Goal: Information Seeking & Learning: Learn about a topic

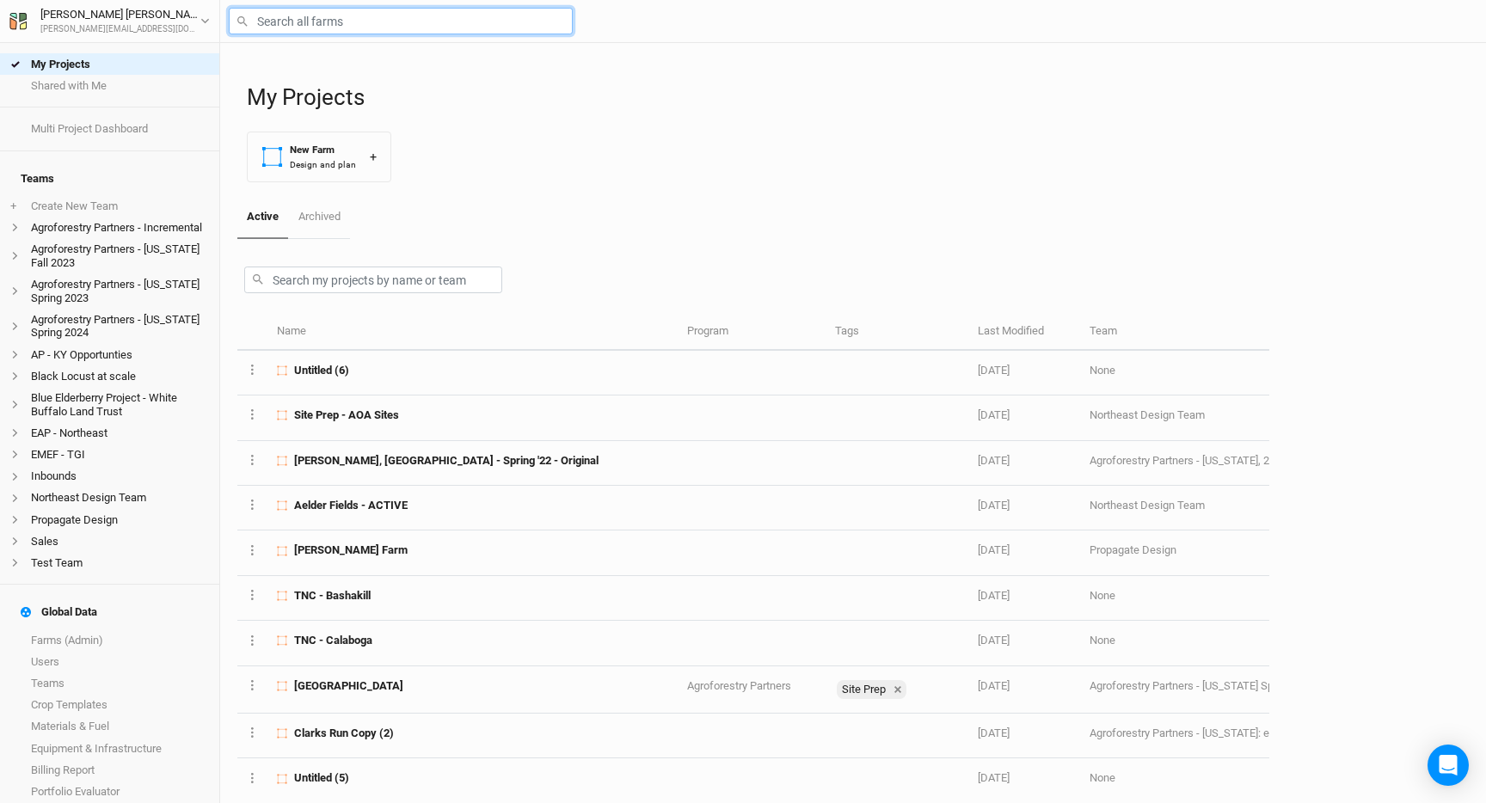
click at [281, 28] on input "text" at bounding box center [401, 21] width 344 height 27
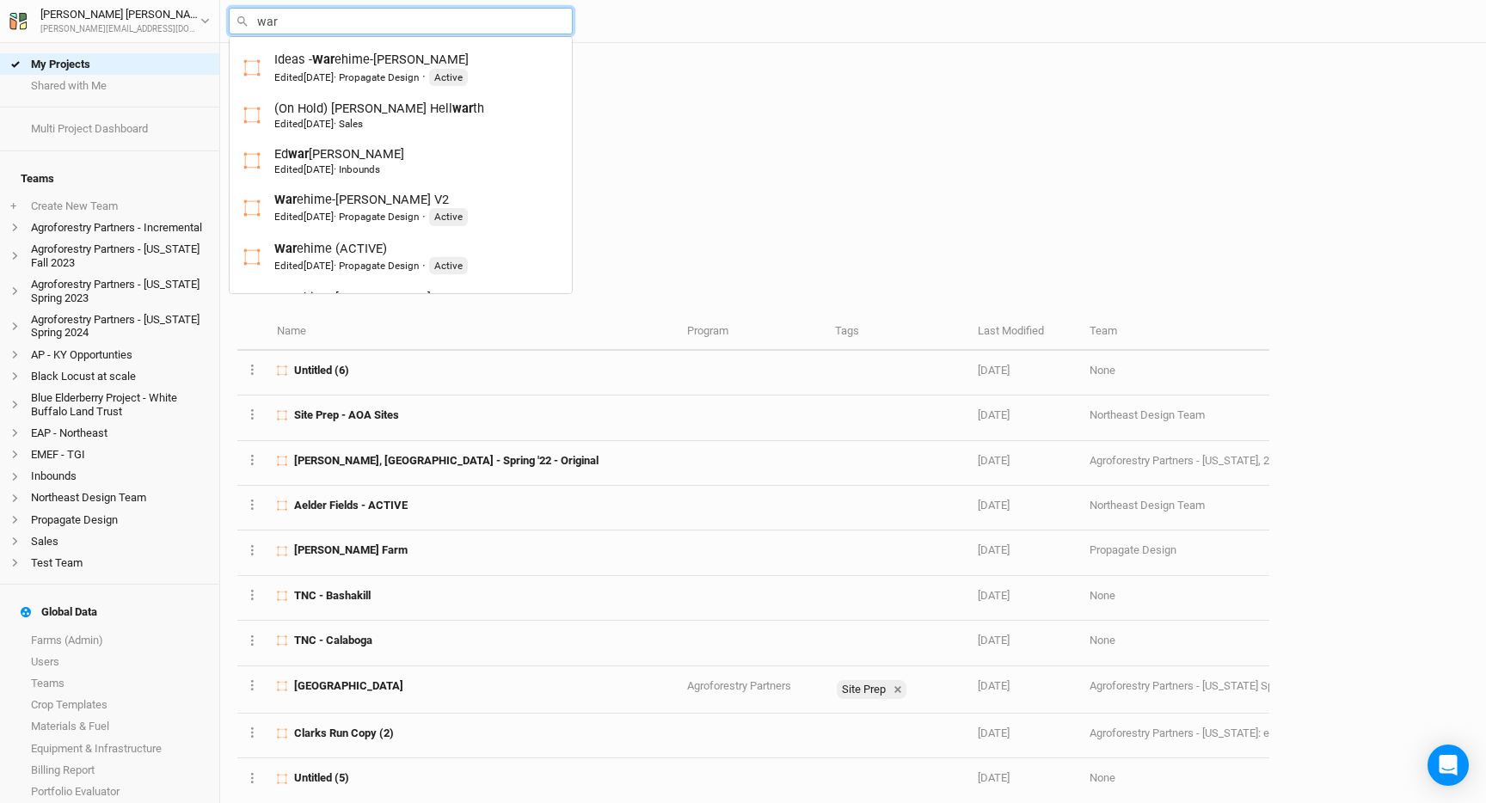
type input "ware"
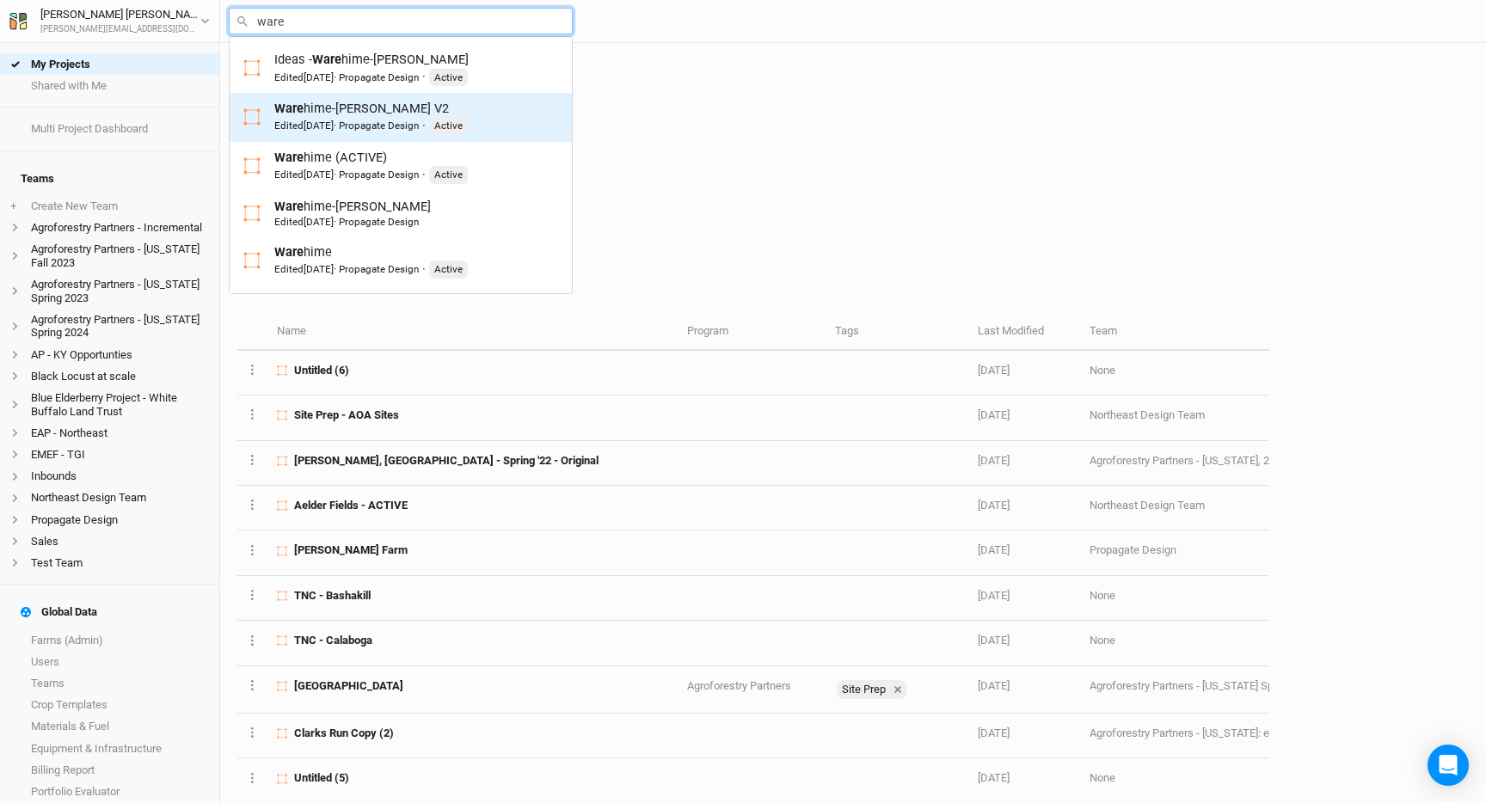
scroll to position [47, 0]
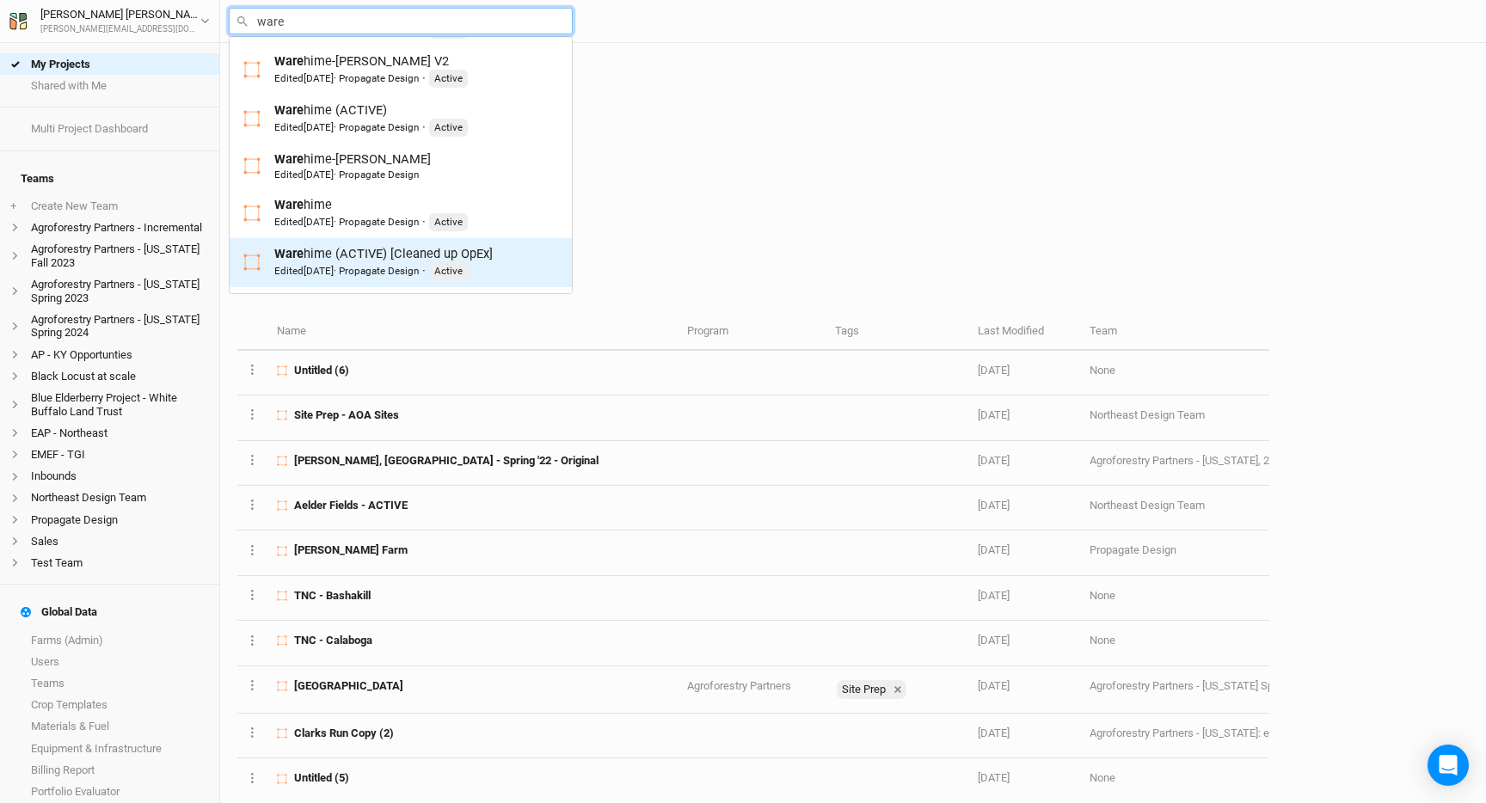
click at [384, 249] on div "Ware hime (ACTIVE) [Cleaned up OpEx] Edited [DATE] · Propagate Design · Active" at bounding box center [383, 262] width 218 height 35
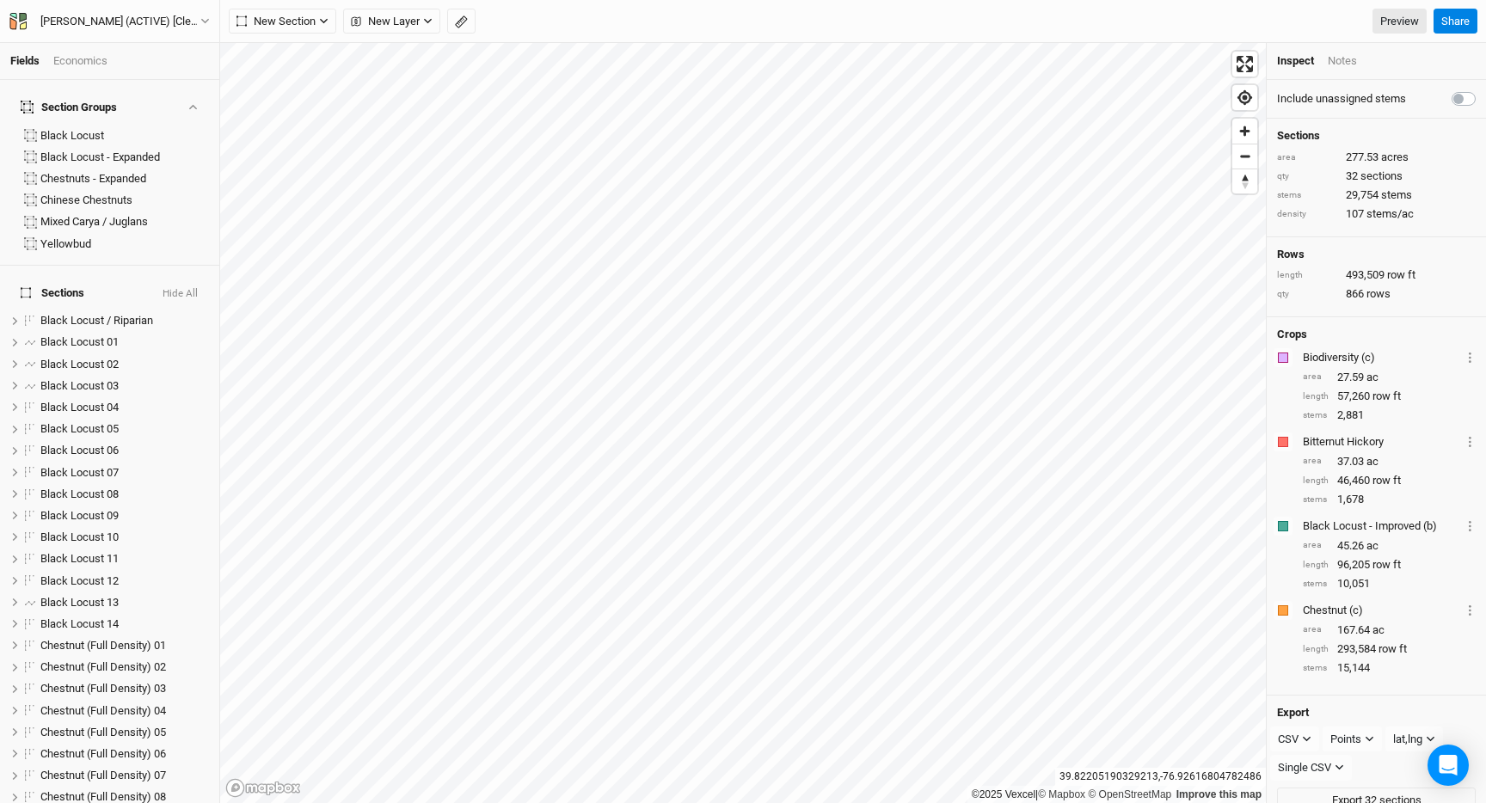
click at [89, 58] on div "Economics" at bounding box center [80, 60] width 54 height 15
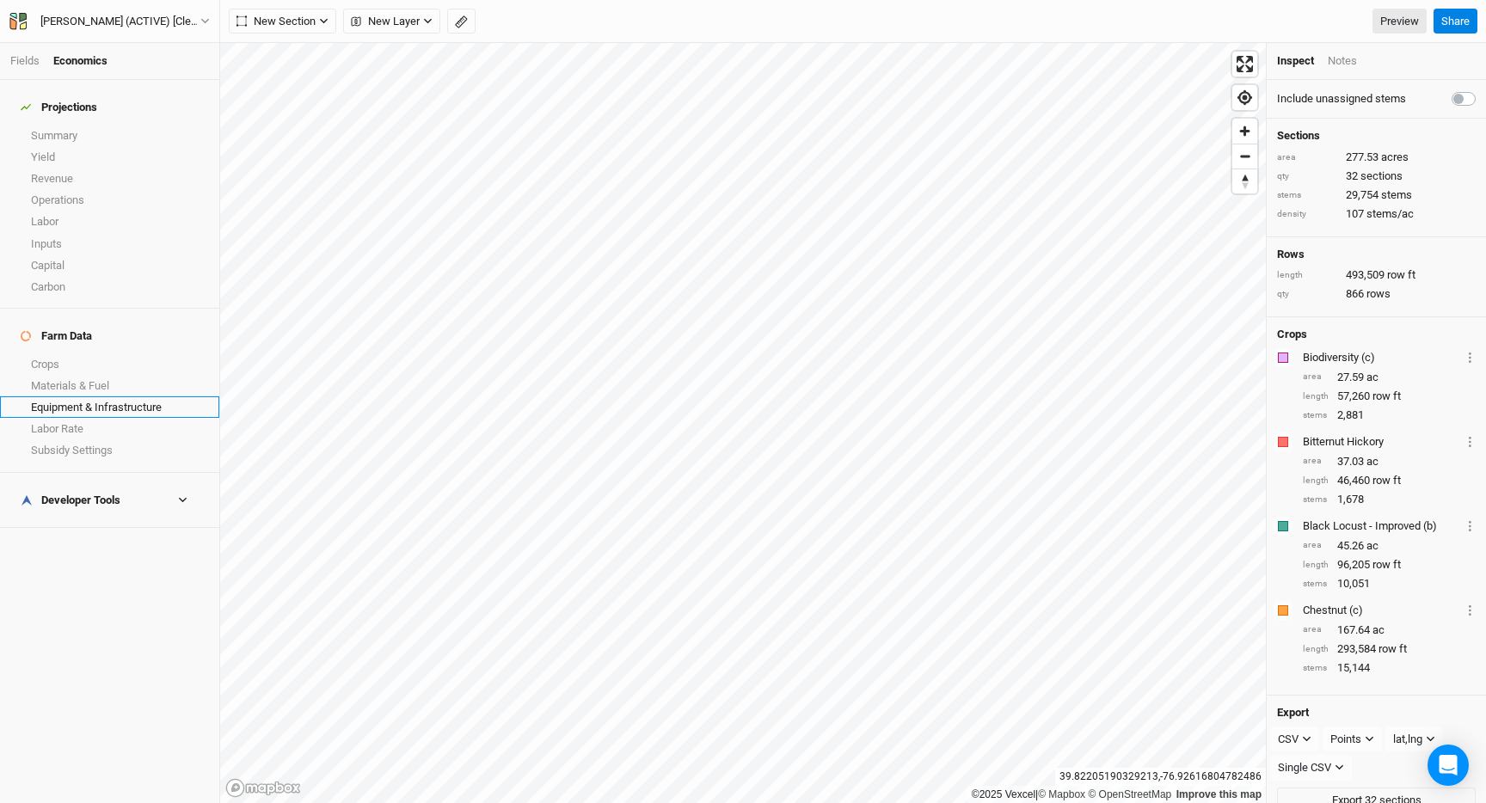
click at [101, 397] on link "Equipment & Infrastructure" at bounding box center [109, 408] width 219 height 22
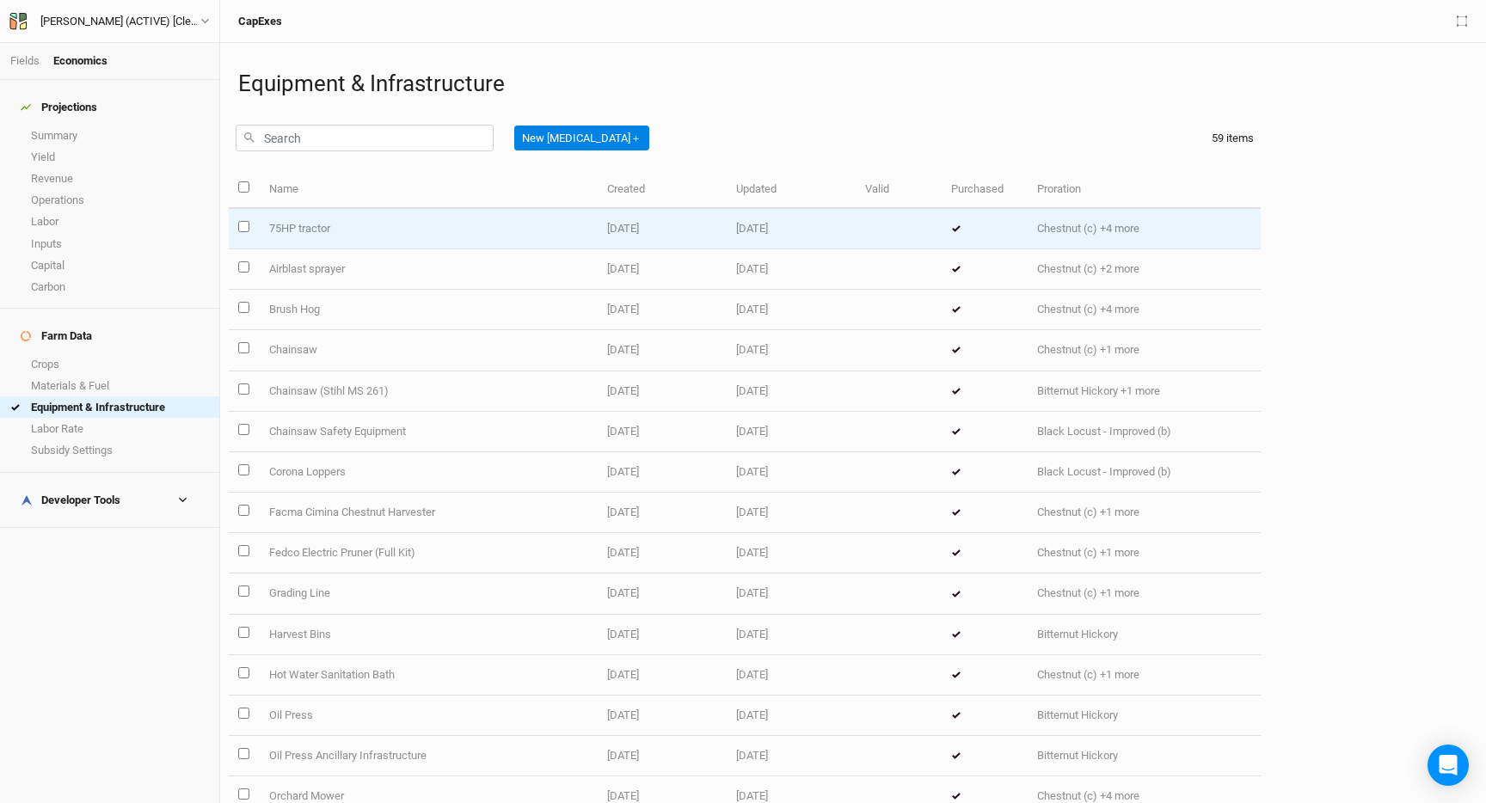
click at [460, 231] on td "75HP tractor" at bounding box center [428, 229] width 338 height 40
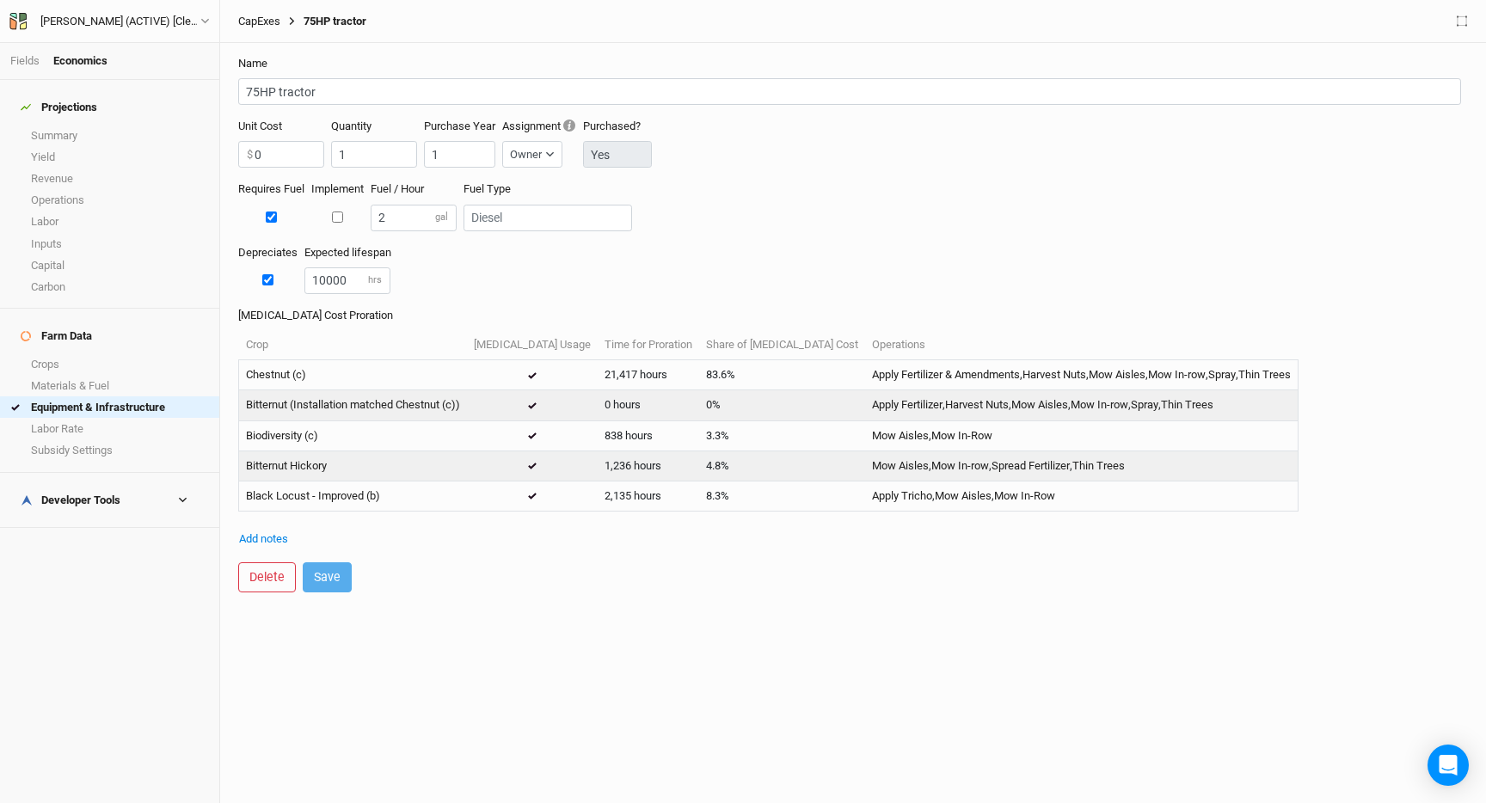
click at [272, 24] on link "CapExes" at bounding box center [259, 22] width 42 height 14
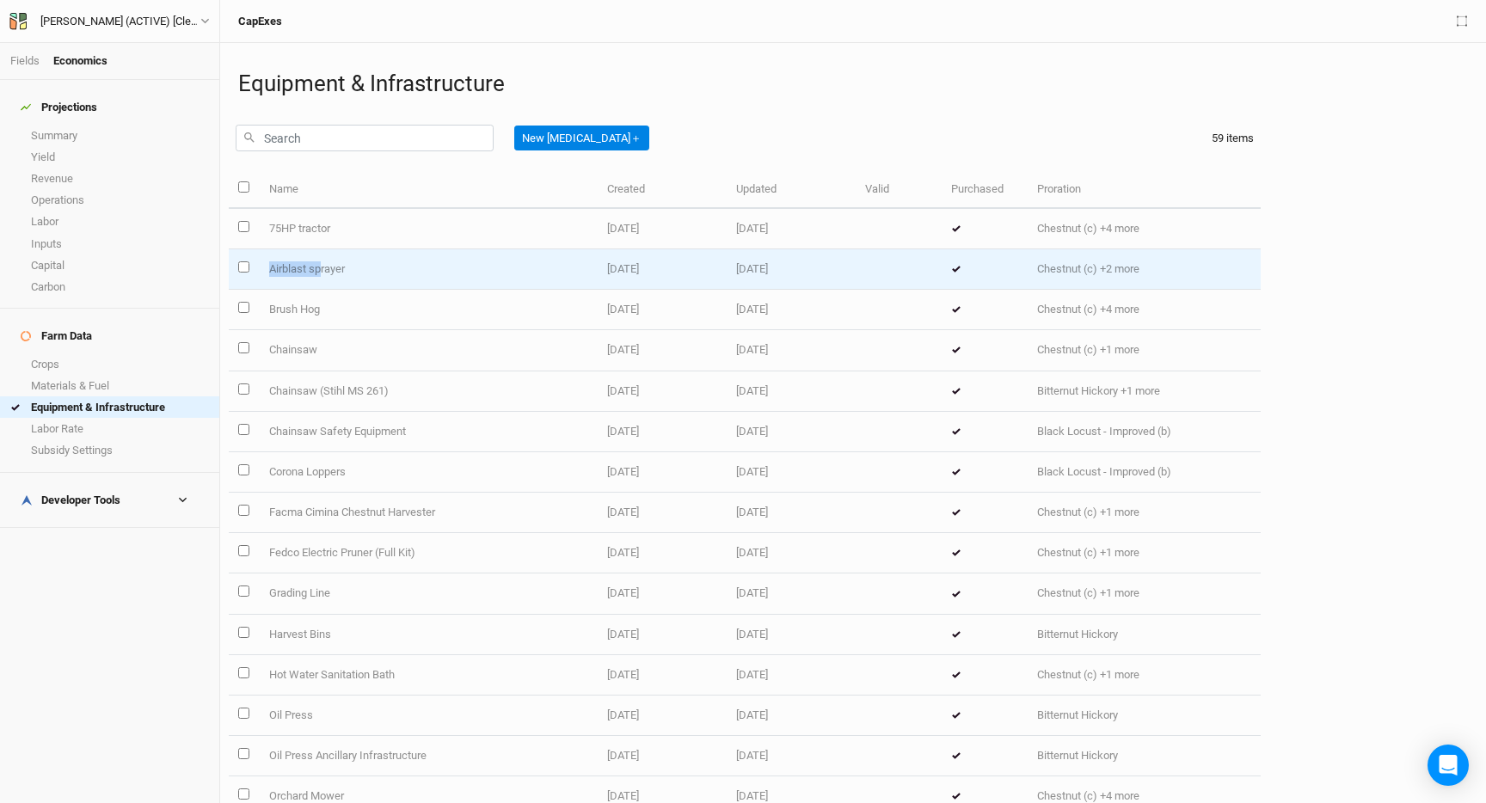
click at [320, 261] on td "Airblast sprayer" at bounding box center [428, 269] width 338 height 40
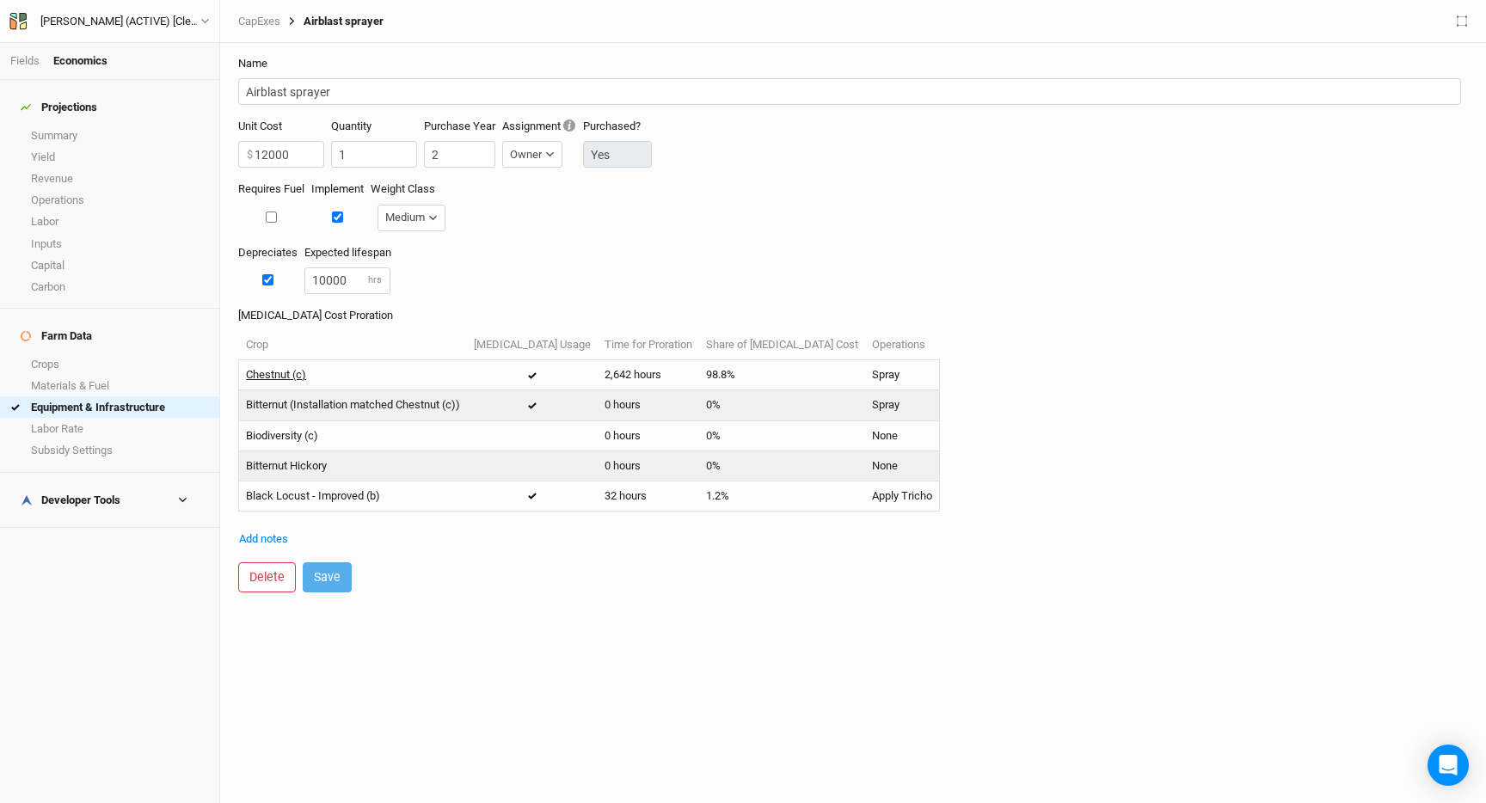
click at [274, 372] on link "Chestnut (c)" at bounding box center [276, 374] width 60 height 15
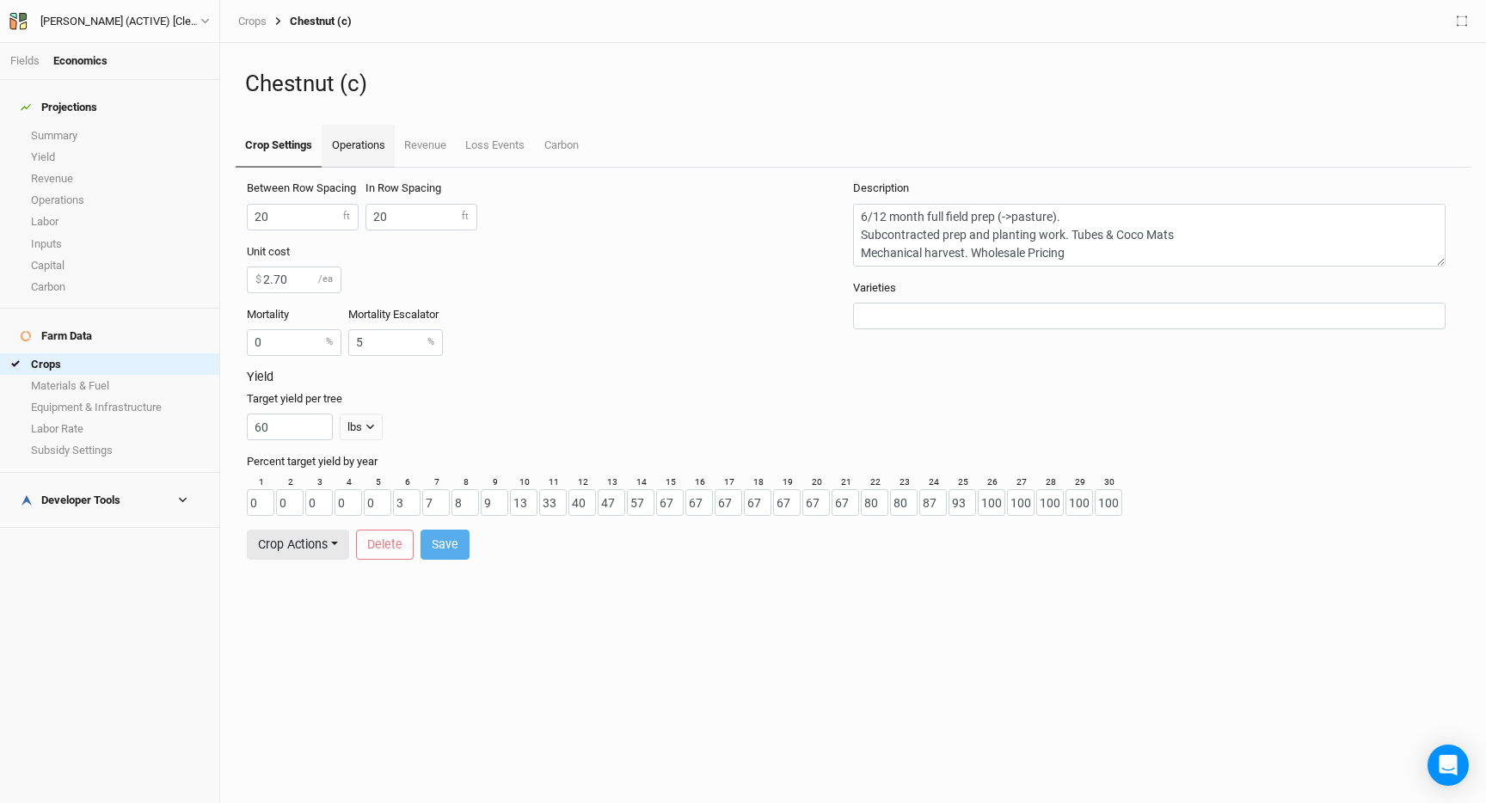
click at [366, 151] on link "Operations" at bounding box center [358, 146] width 72 height 43
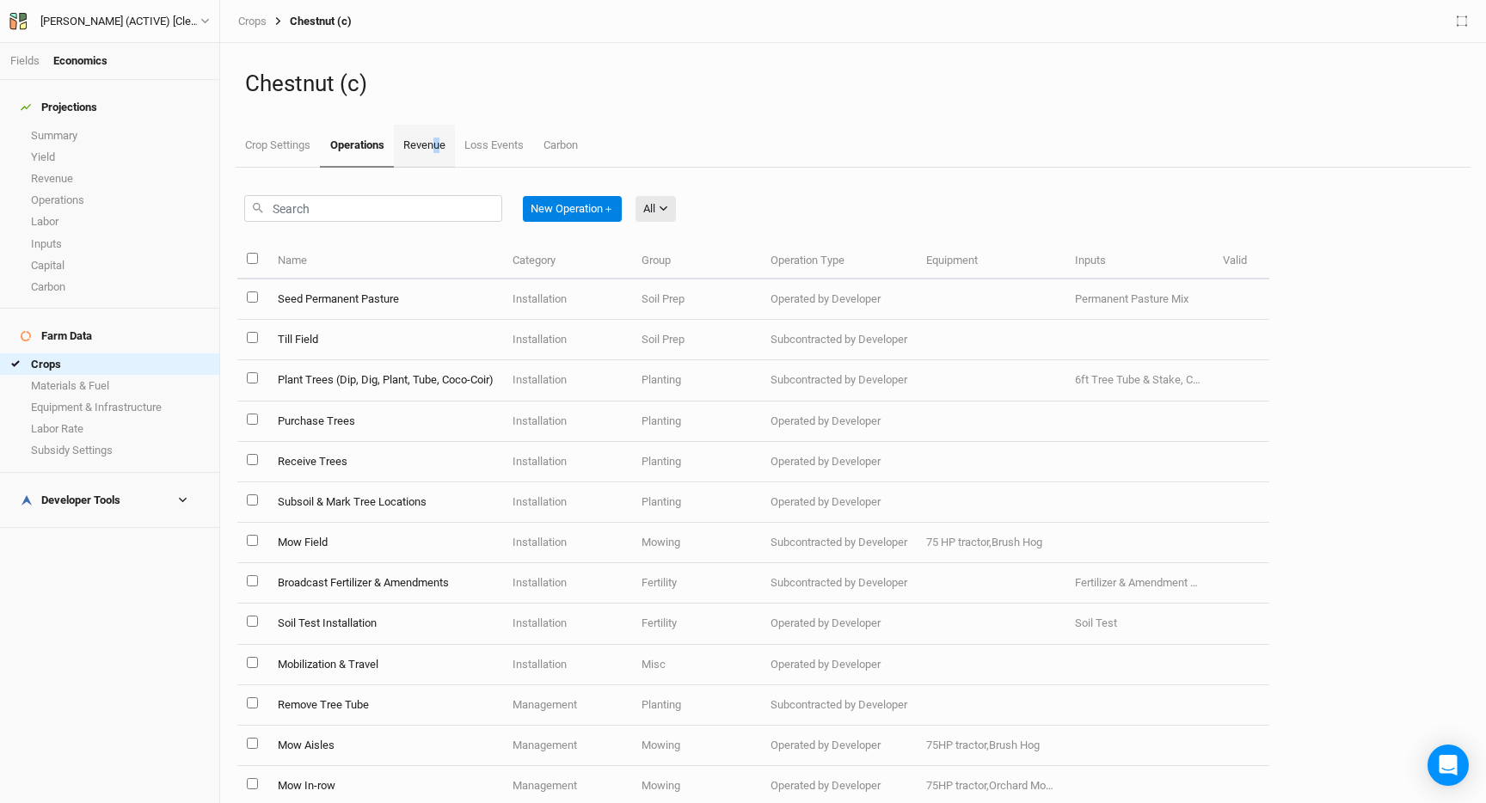
click at [439, 149] on link "Revenue" at bounding box center [424, 146] width 61 height 43
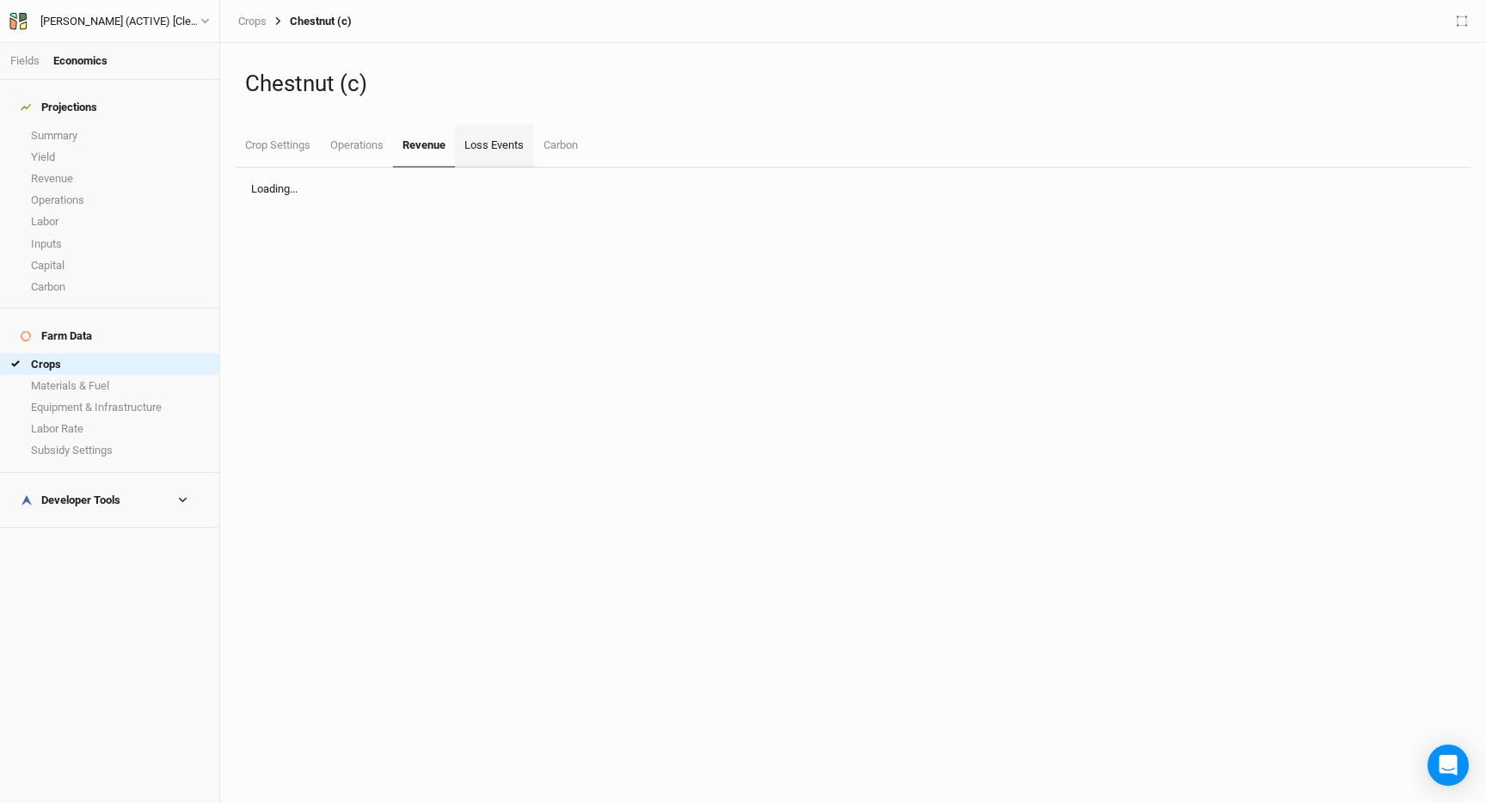
click at [489, 138] on link "Loss Events" at bounding box center [494, 146] width 78 height 43
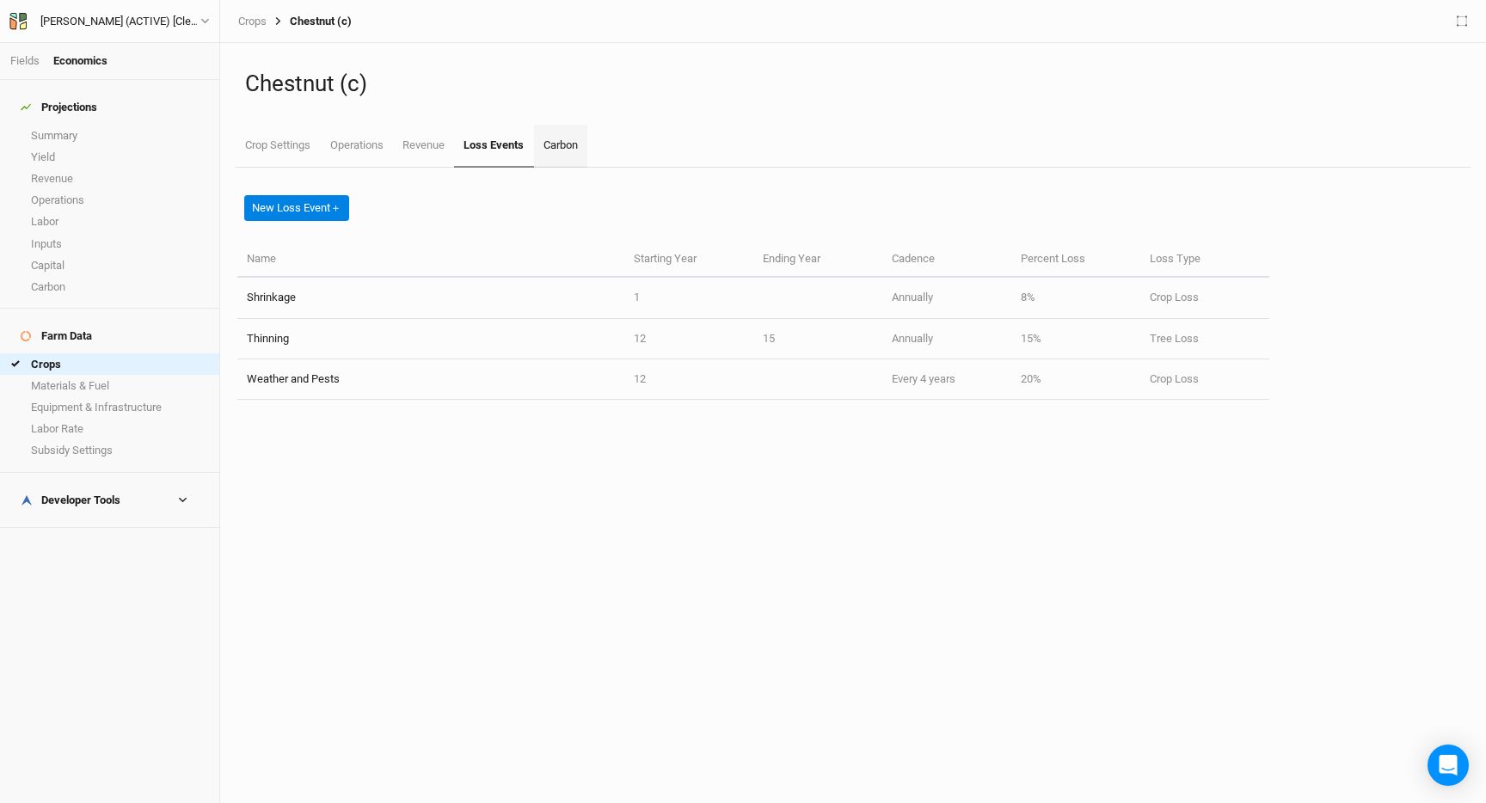
click at [564, 148] on link "Carbon" at bounding box center [560, 146] width 53 height 43
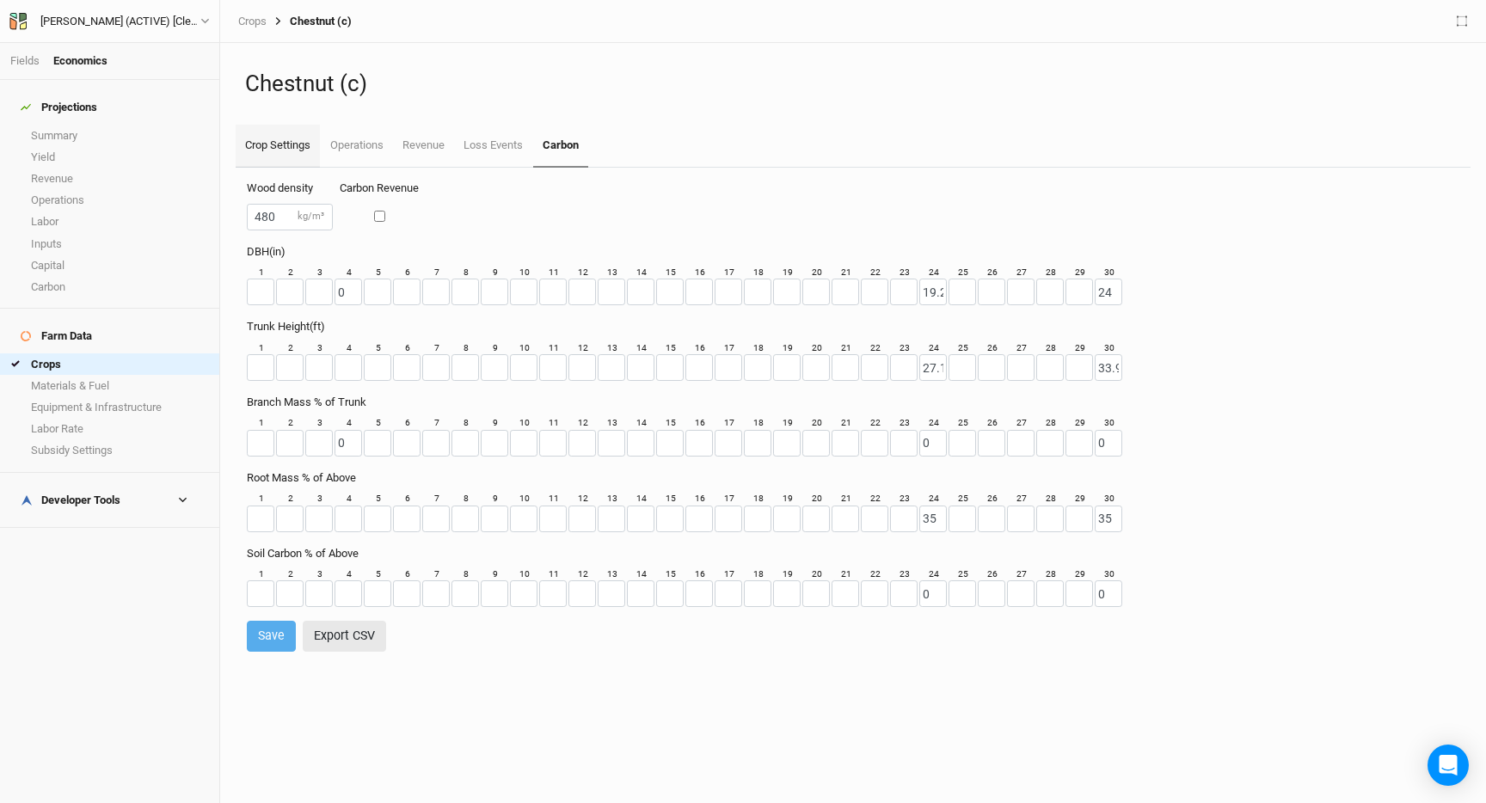
click at [277, 143] on link "Crop Settings" at bounding box center [278, 146] width 84 height 43
